Goal: Submit feedback/report problem: Submit feedback/report problem

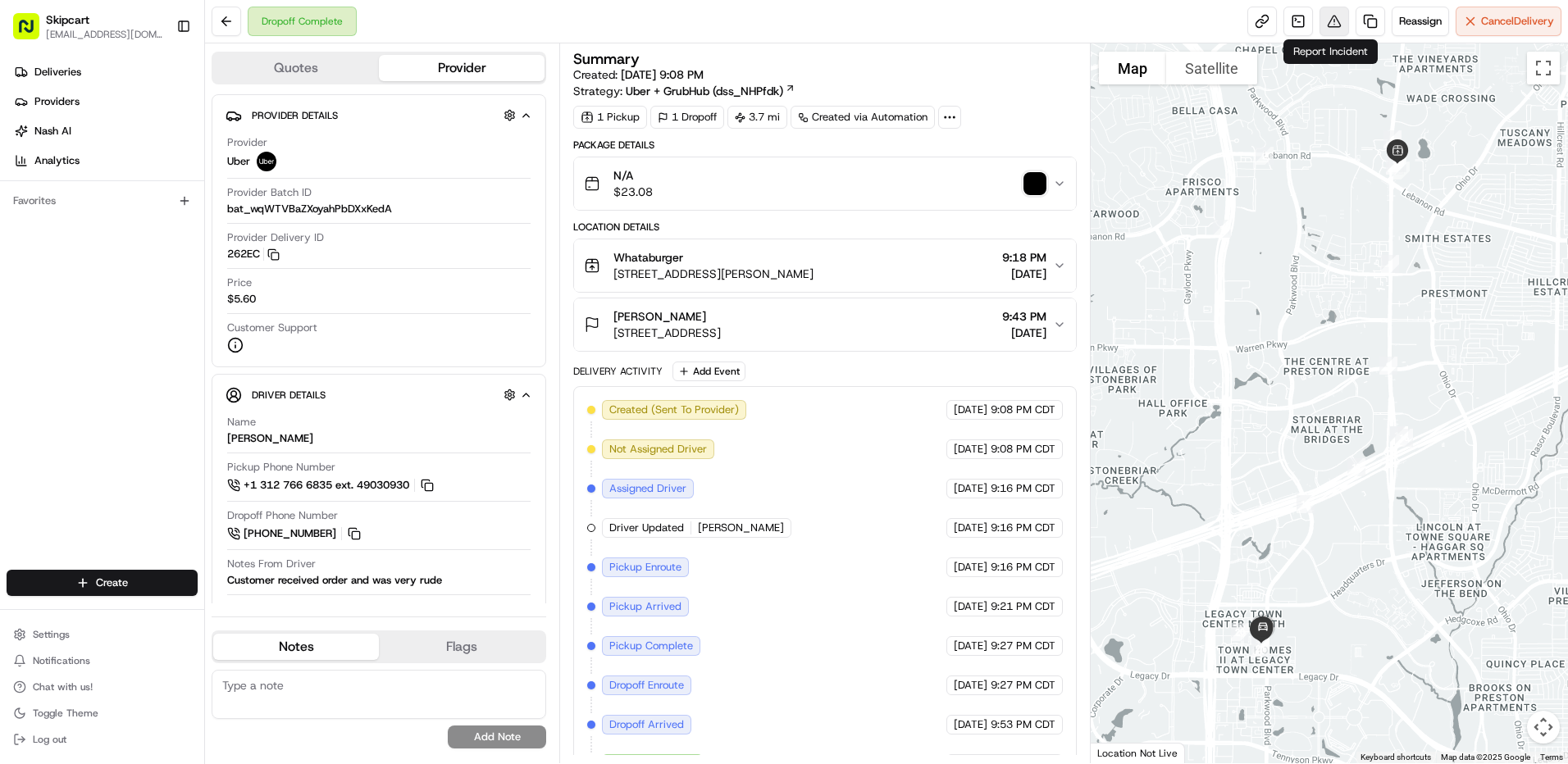
click at [1320, 15] on button at bounding box center [1334, 21] width 30 height 30
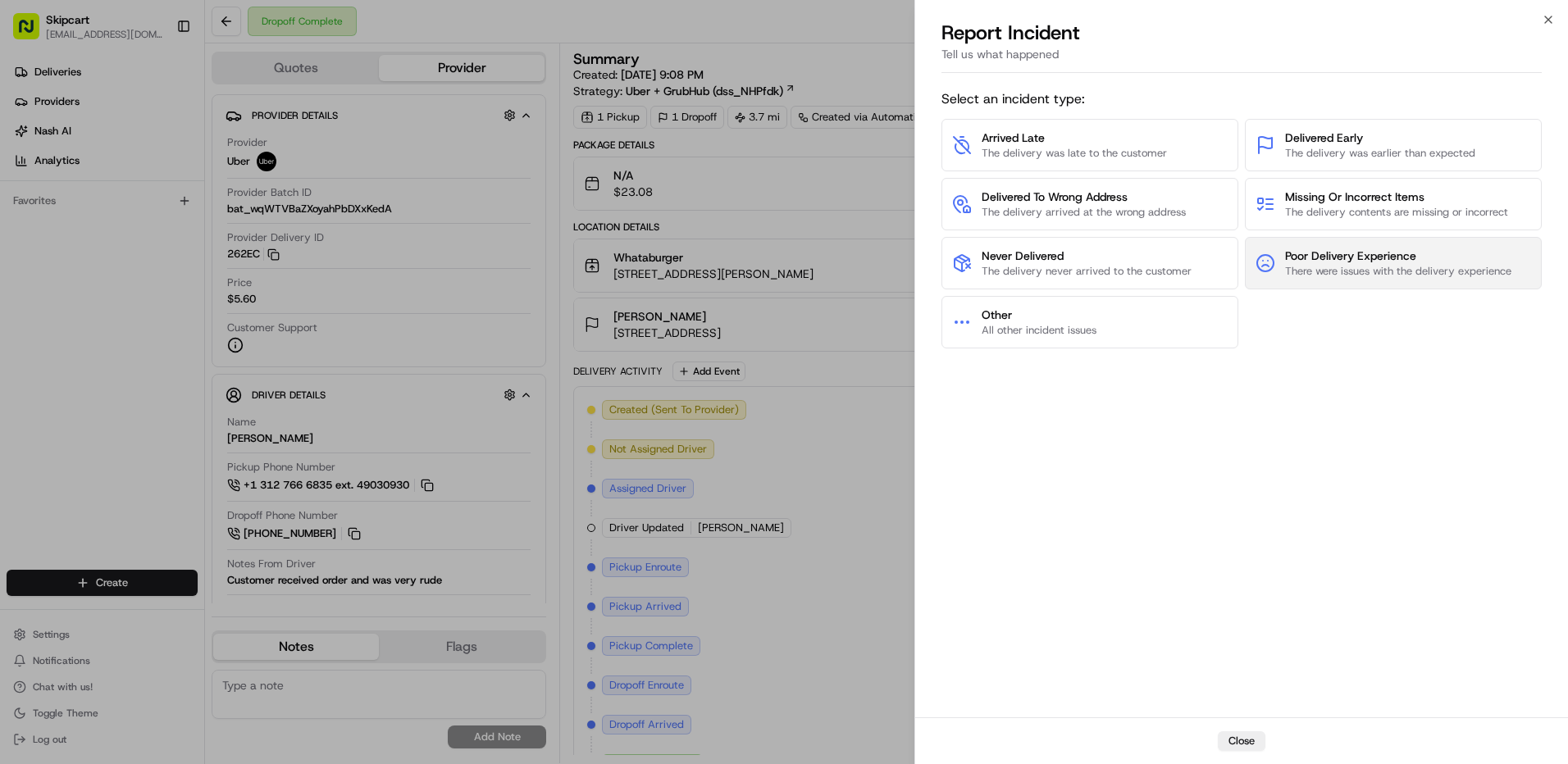
click at [1317, 260] on span "Poor Delivery Experience" at bounding box center [1399, 255] width 226 height 16
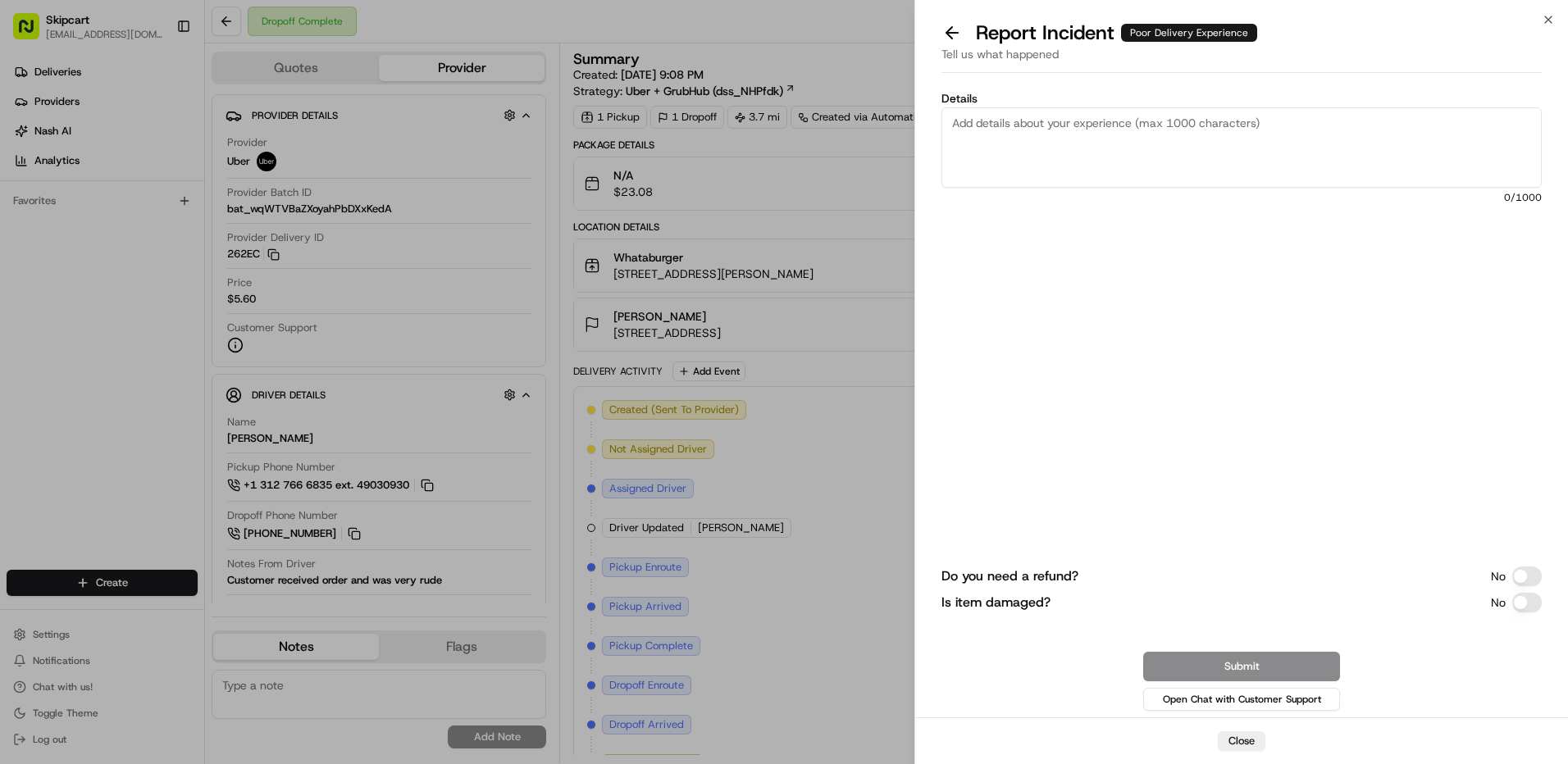
click at [996, 138] on textarea "Details" at bounding box center [1242, 147] width 601 height 80
paste textarea "Per customer: I was detailed on my delivery instructions as this is a large com…"
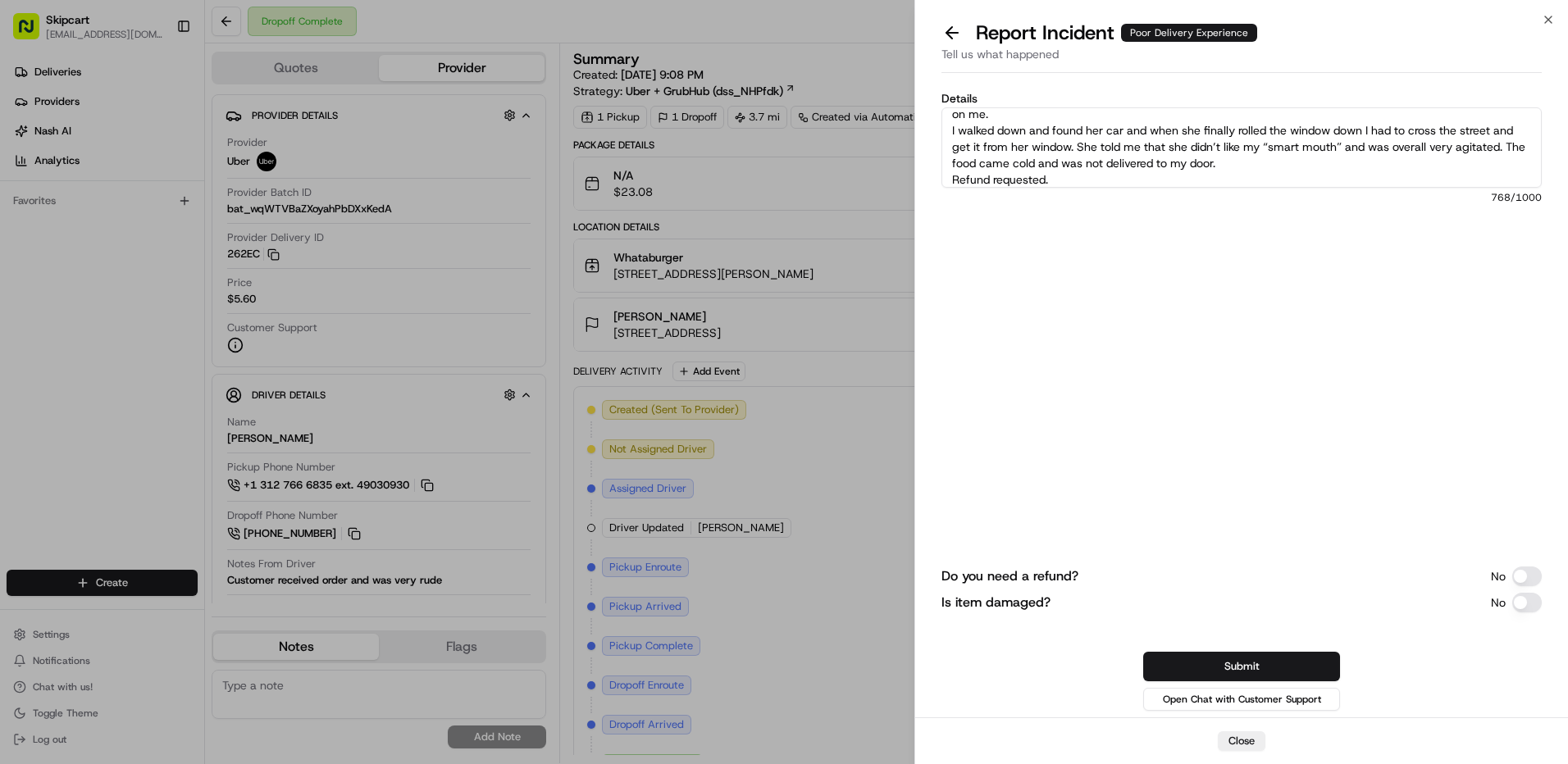
scroll to position [115, 0]
drag, startPoint x: 1078, startPoint y: 177, endPoint x: 940, endPoint y: 181, distance: 138.1
click at [940, 181] on div "Details Per customer: I was detailed on my delivery instructions as this is a l…" at bounding box center [1241, 399] width 653 height 638
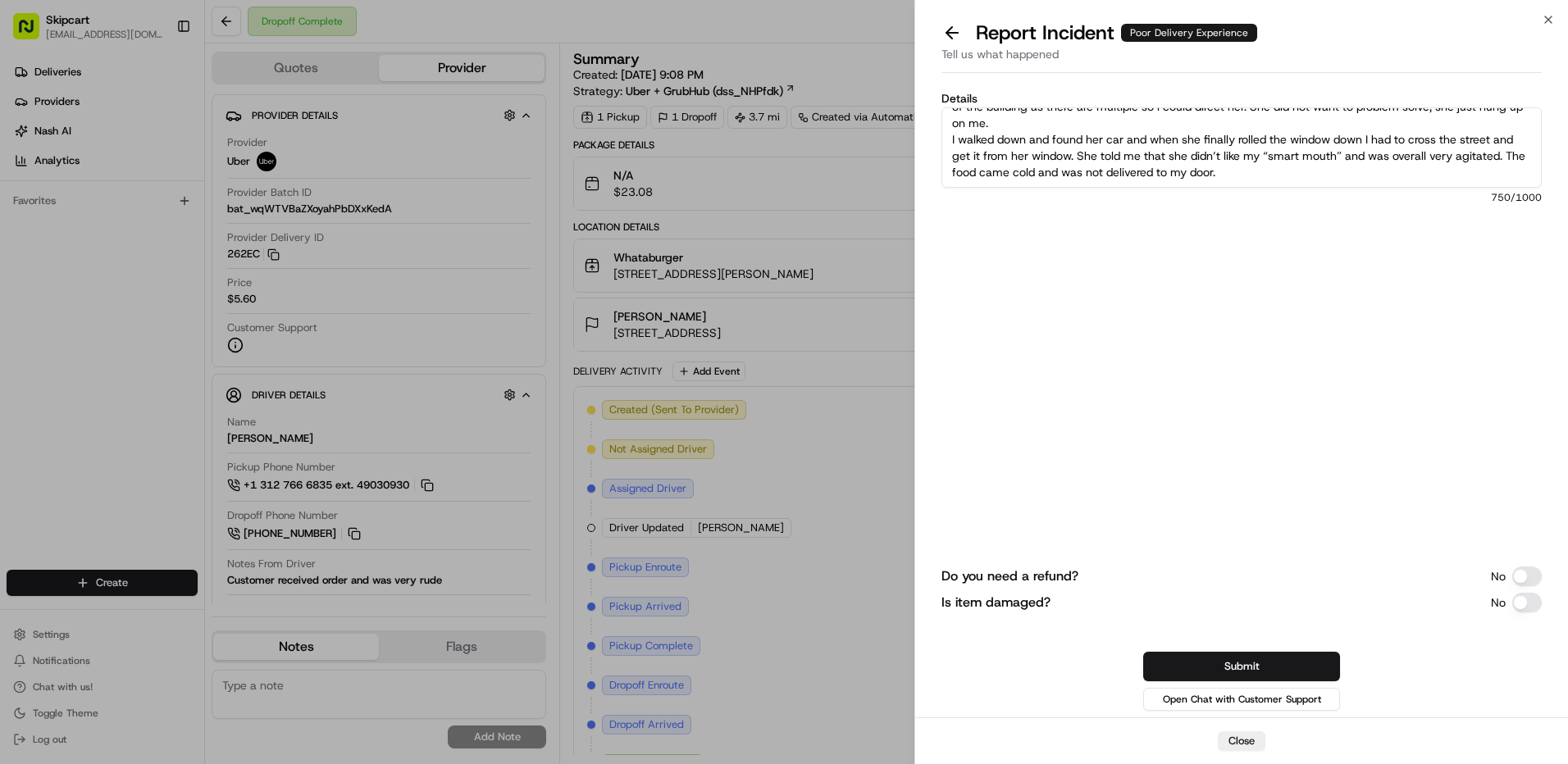
scroll to position [99, 0]
click at [944, 144] on textarea "Per customer: I was detailed on my delivery instructions as this is a large com…" at bounding box center [1242, 147] width 601 height 80
click at [1193, 168] on textarea "Per customer: I was detailed on my delivery instructions as this is a large com…" at bounding box center [1242, 147] width 601 height 80
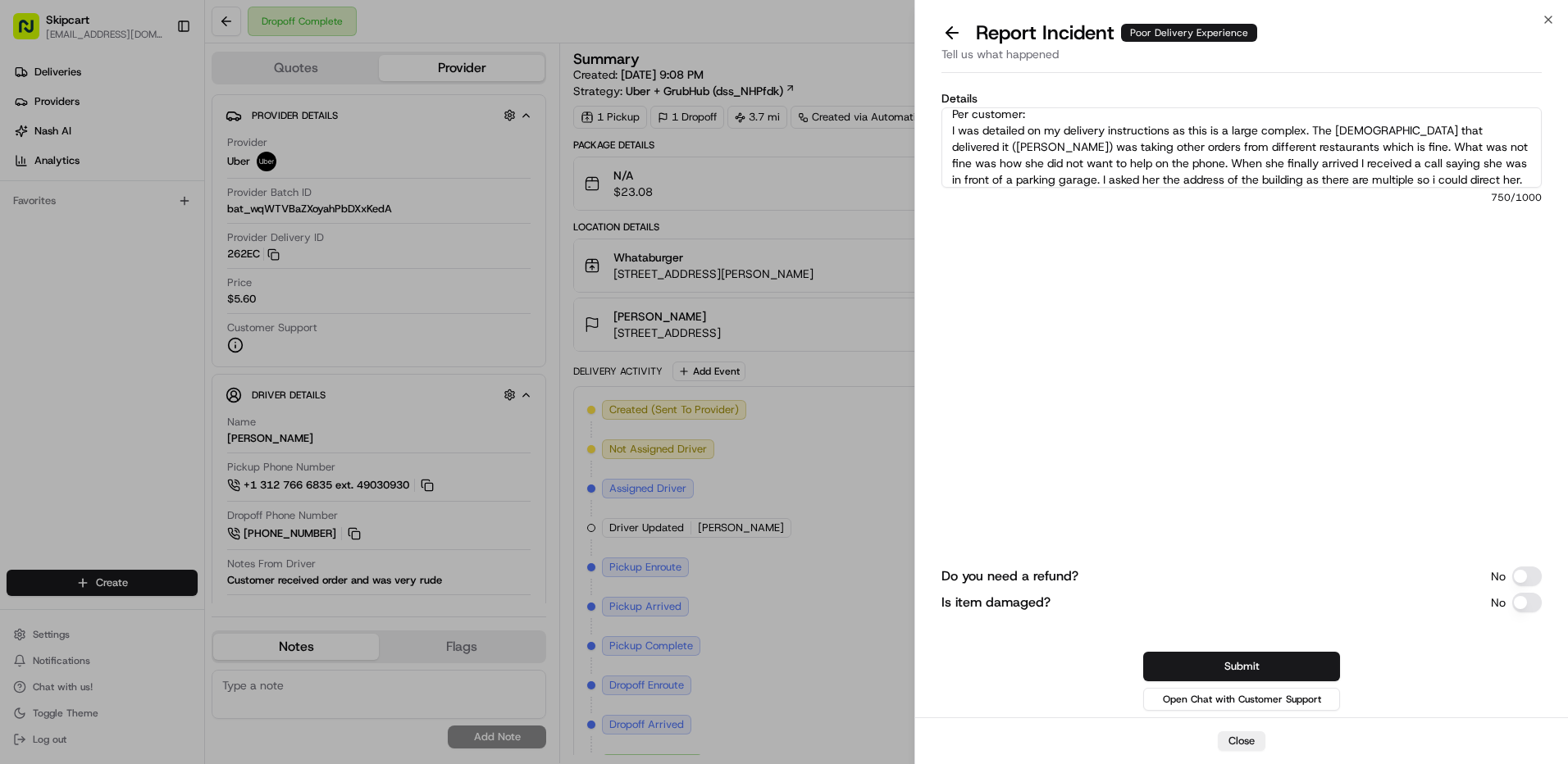
scroll to position [66, 0]
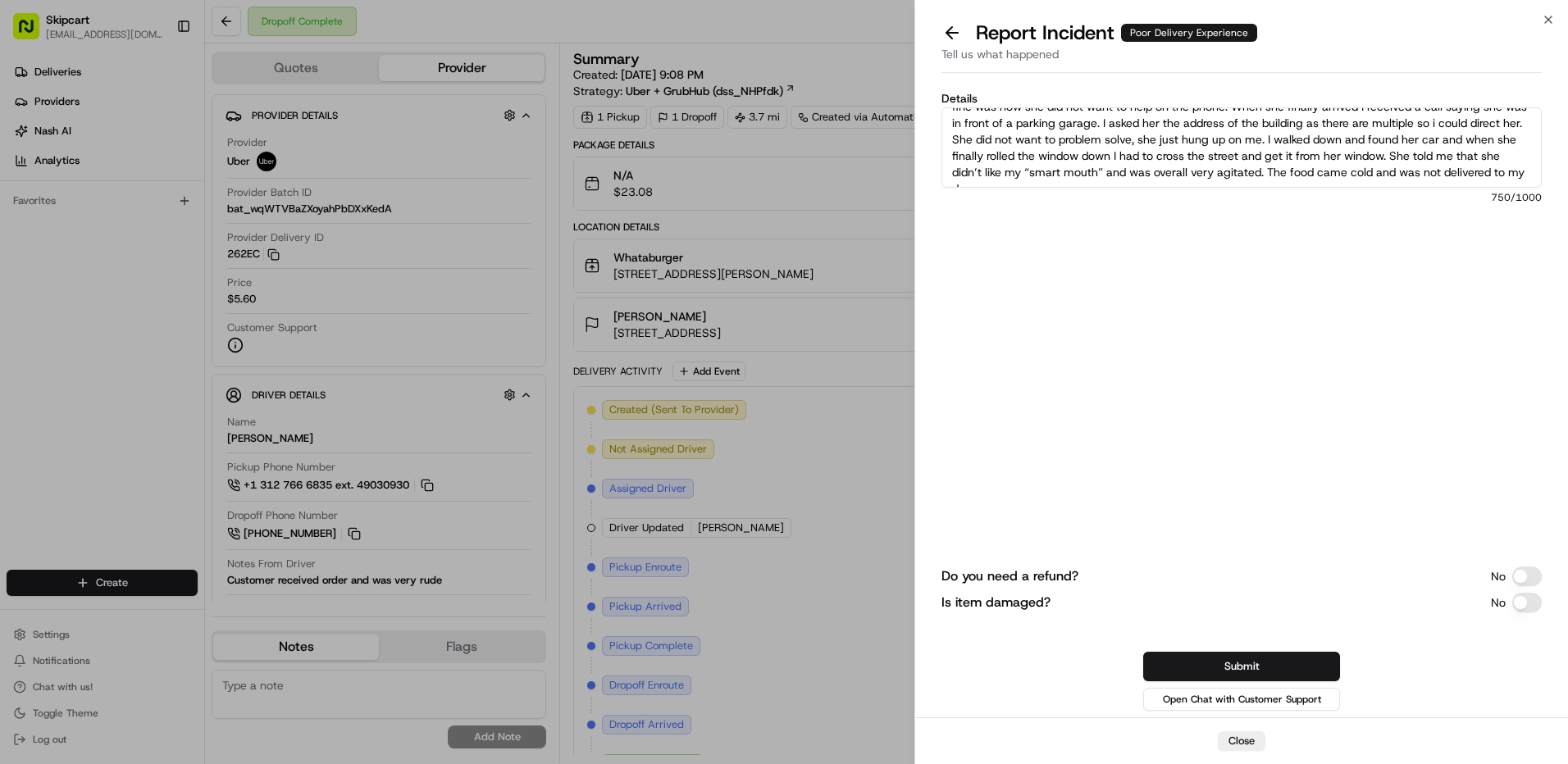
click at [1480, 179] on textarea "Per customer: I was detailed on my delivery instructions as this is a large com…" at bounding box center [1242, 147] width 601 height 80
click at [1500, 177] on textarea "Per customer: I was detailed on my delivery instructions as this is a large com…" at bounding box center [1242, 147] width 601 height 80
click at [1242, 176] on textarea "Per customer: I was detailed on my delivery instructions as this is a large com…" at bounding box center [1242, 147] width 601 height 80
type textarea "Per customer: I was detailed on my delivery instructions as this is a large com…"
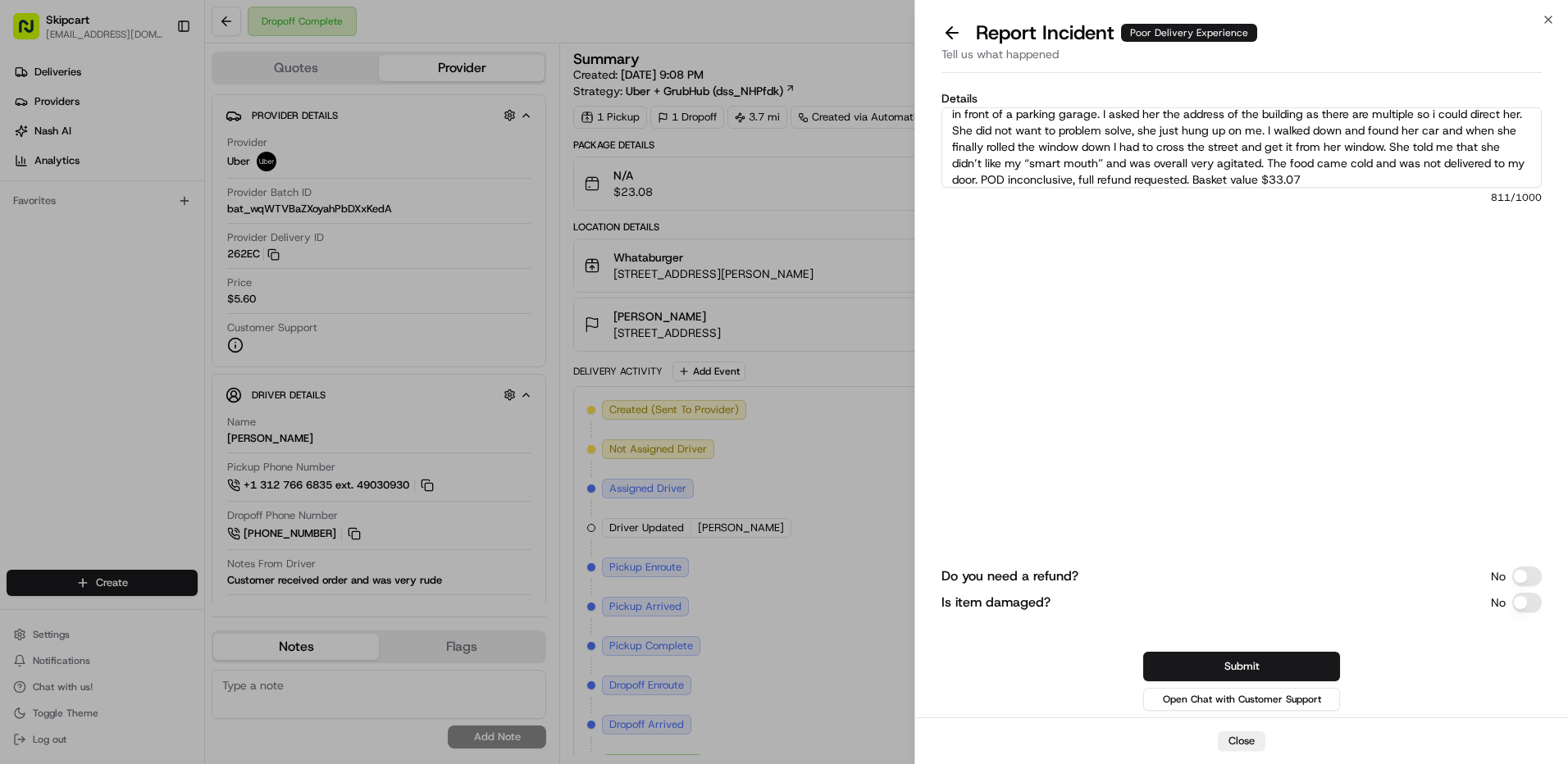
click at [1533, 605] on button "Is item damaged?" at bounding box center [1527, 602] width 30 height 20
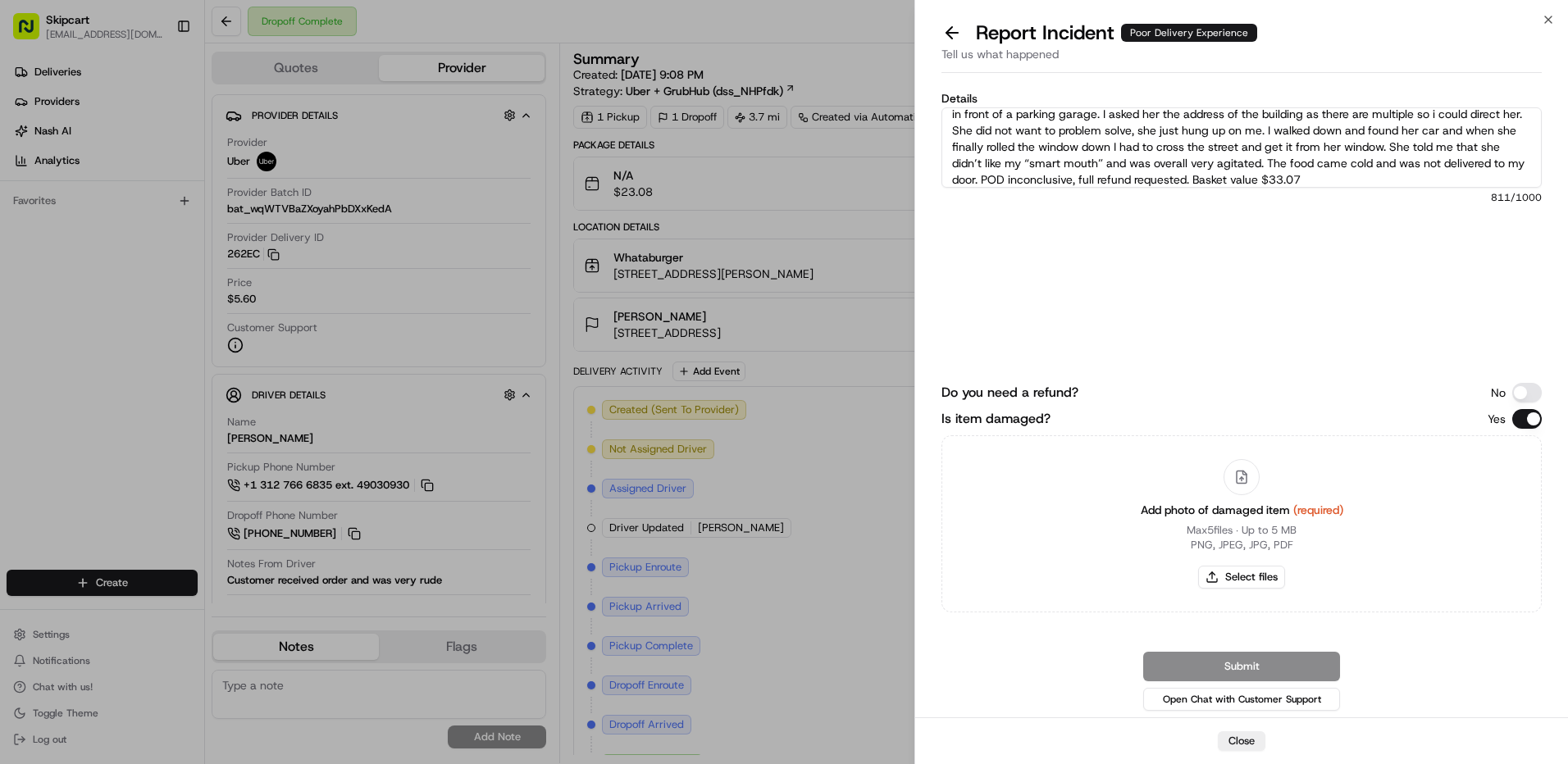
click at [1528, 415] on button "Is item damaged?" at bounding box center [1527, 419] width 30 height 20
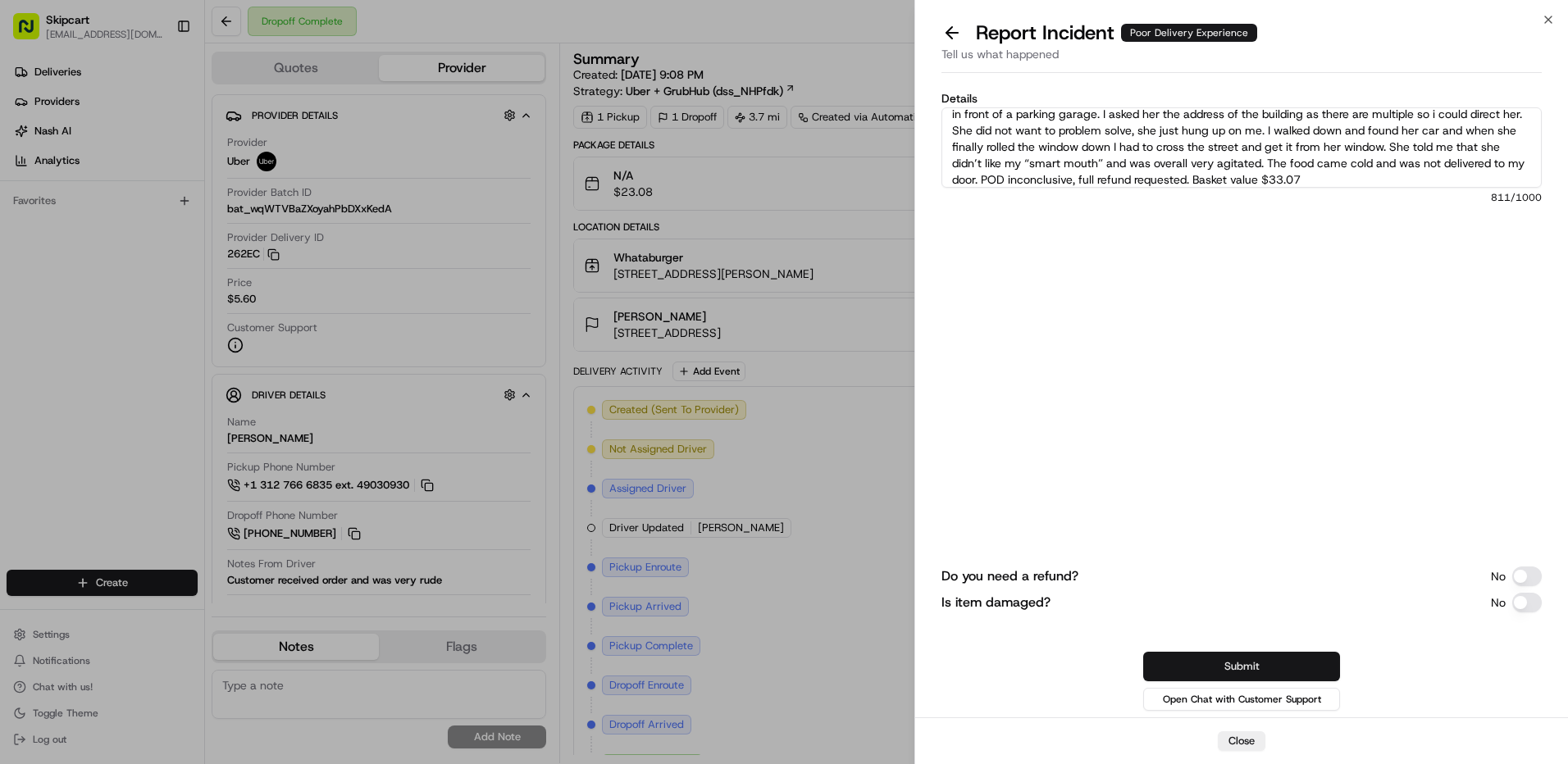
click at [1246, 660] on button "Submit" at bounding box center [1241, 666] width 197 height 30
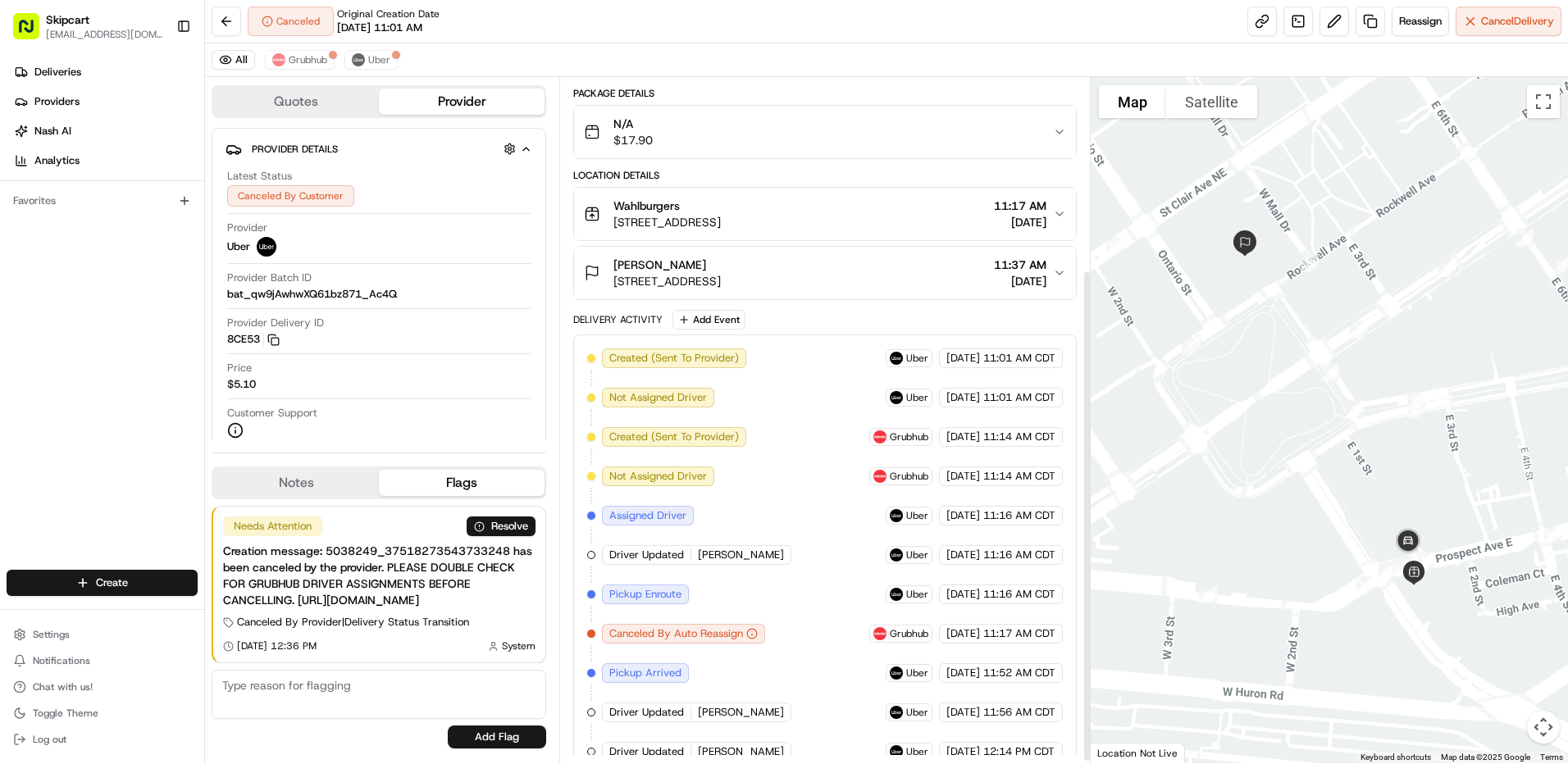
scroll to position [271, 0]
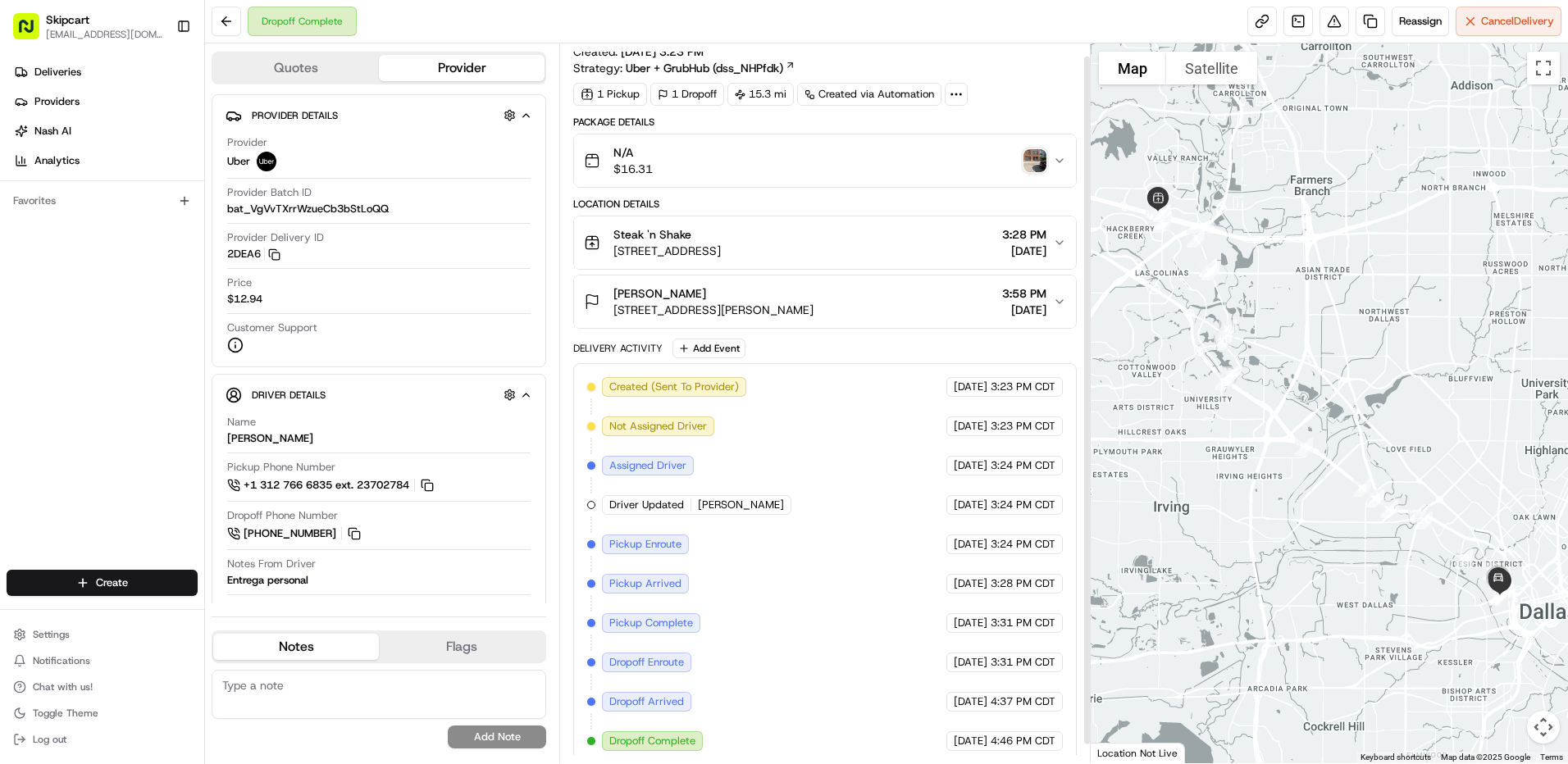
scroll to position [33, 0]
